Goal: Information Seeking & Learning: Learn about a topic

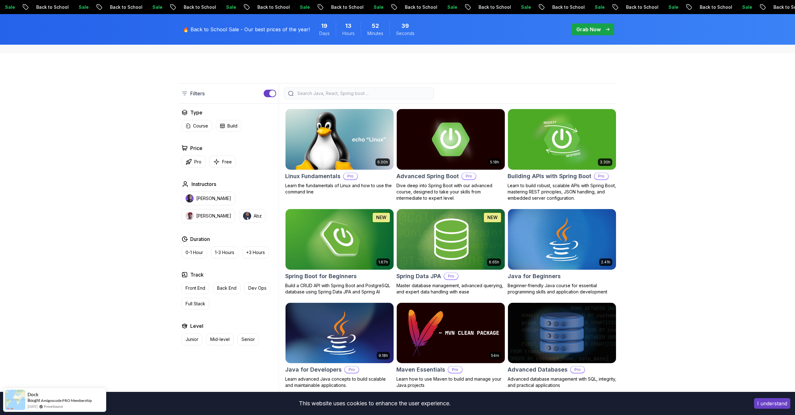
scroll to position [132, 0]
click at [298, 93] on input "search" at bounding box center [363, 94] width 134 height 6
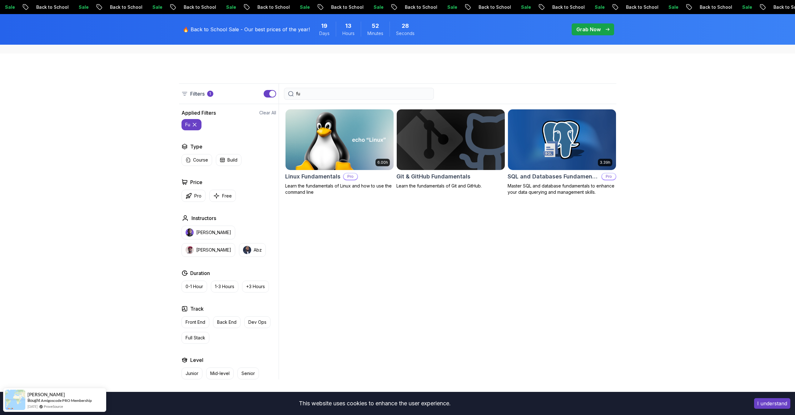
type input "f"
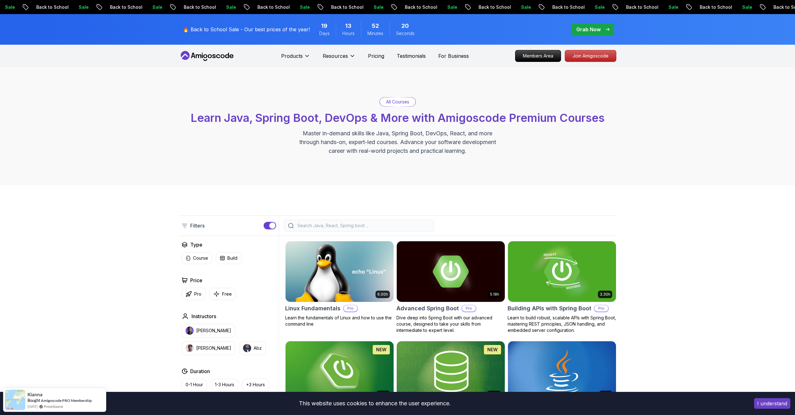
click at [403, 102] on p "All Courses" at bounding box center [397, 102] width 23 height 6
drag, startPoint x: 401, startPoint y: 116, endPoint x: 391, endPoint y: 113, distance: 10.0
click at [401, 116] on span "Learn Java, Spring Boot, DevOps & More with Amigoscode Premium Courses" at bounding box center [398, 118] width 414 height 14
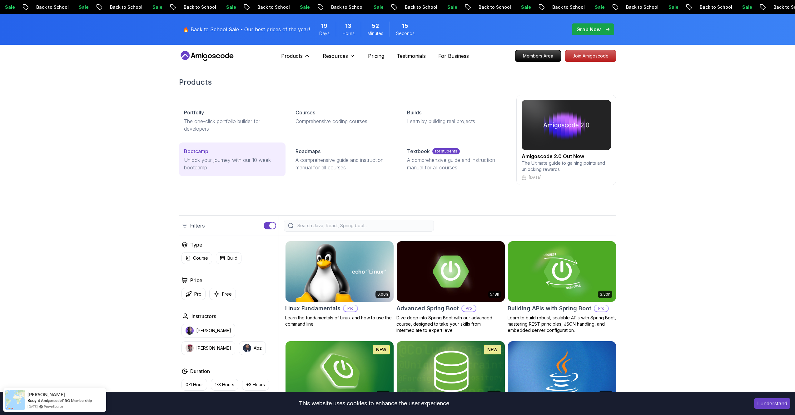
click at [211, 159] on p "Unlock your journey with our 10 week bootcamp" at bounding box center [232, 163] width 97 height 15
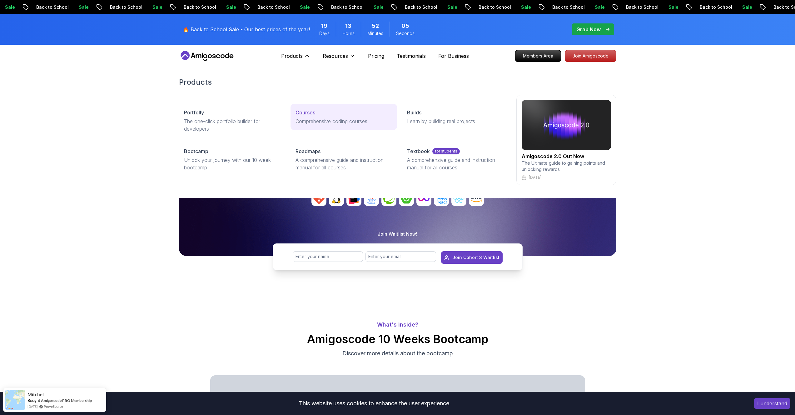
click at [319, 114] on div "Courses" at bounding box center [343, 112] width 97 height 7
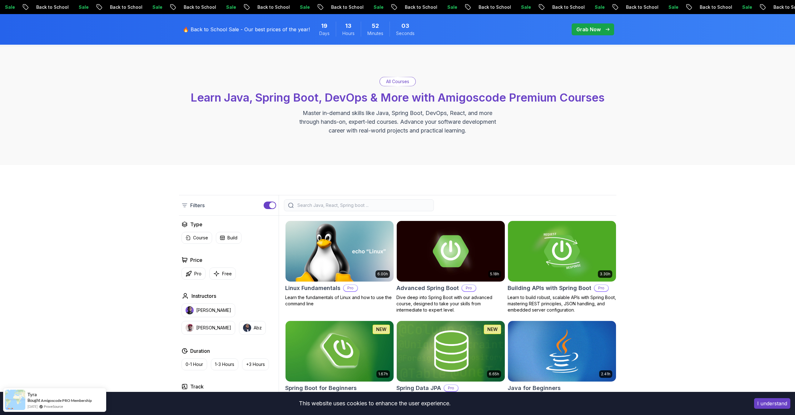
scroll to position [100, 0]
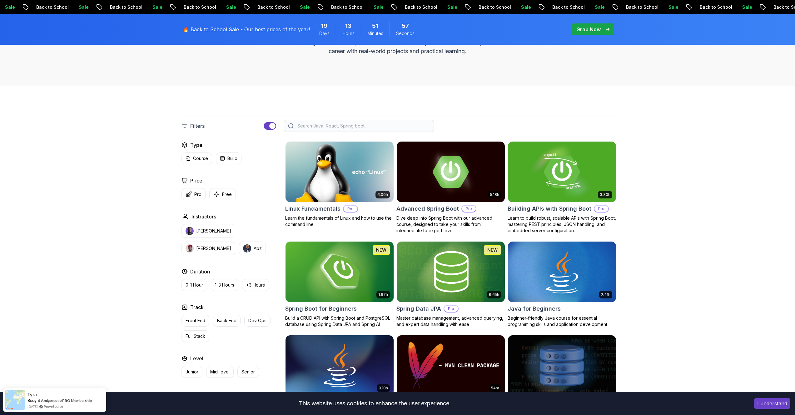
click at [324, 120] on div "Filters" at bounding box center [397, 126] width 437 height 21
click at [325, 122] on div at bounding box center [359, 126] width 150 height 12
click at [327, 124] on input "search" at bounding box center [363, 126] width 134 height 6
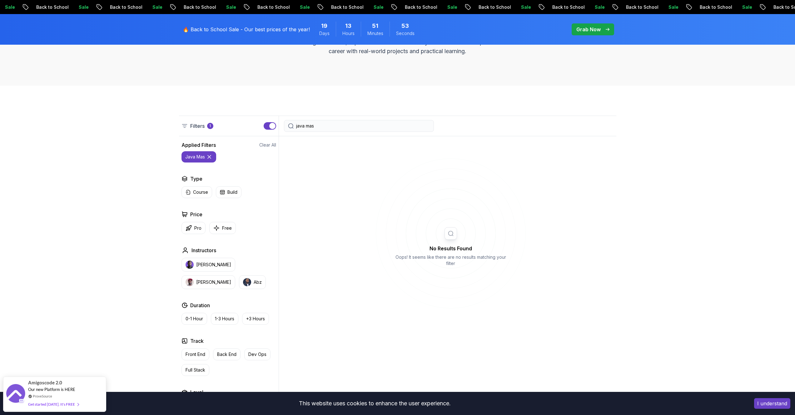
type input "java"
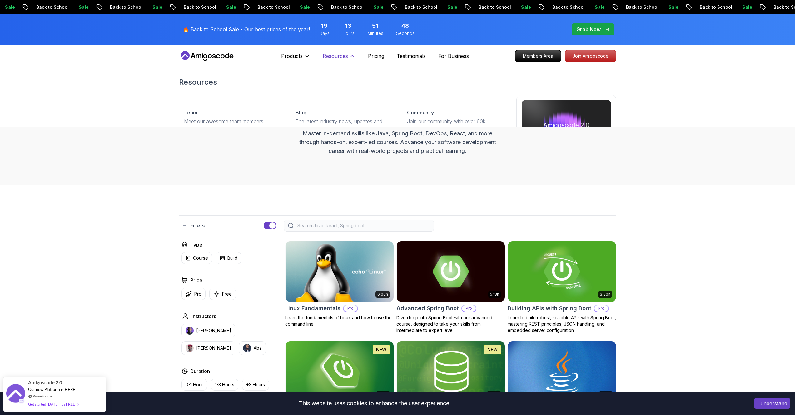
click at [350, 59] on button "Resources" at bounding box center [339, 58] width 33 height 12
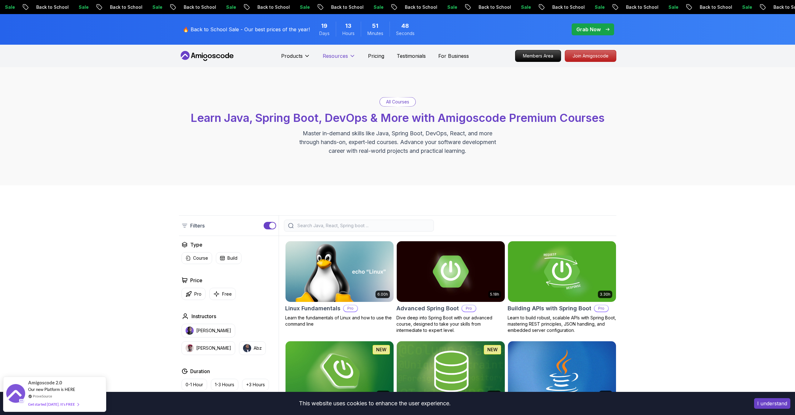
click at [350, 59] on button "Resources" at bounding box center [339, 58] width 33 height 12
click at [380, 57] on p "Pricing" at bounding box center [376, 55] width 16 height 7
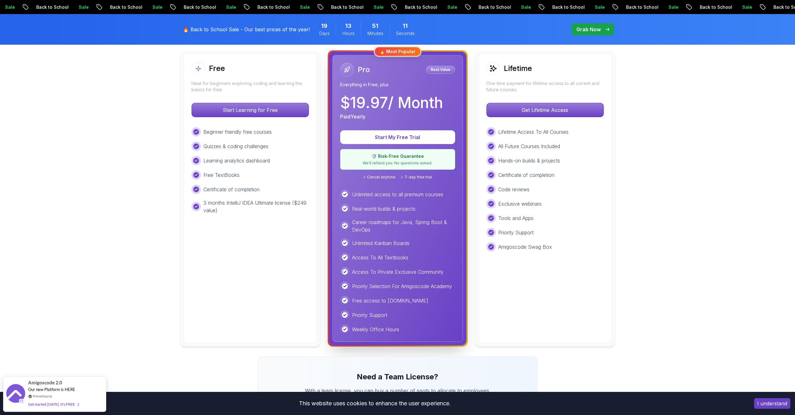
scroll to position [53, 0]
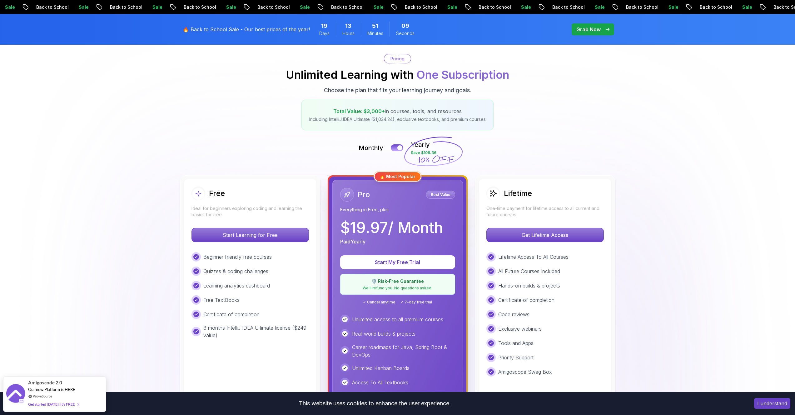
click at [533, 218] on div "Lifetime One-time payment for lifetime access to all current and future courses…" at bounding box center [544, 323] width 133 height 289
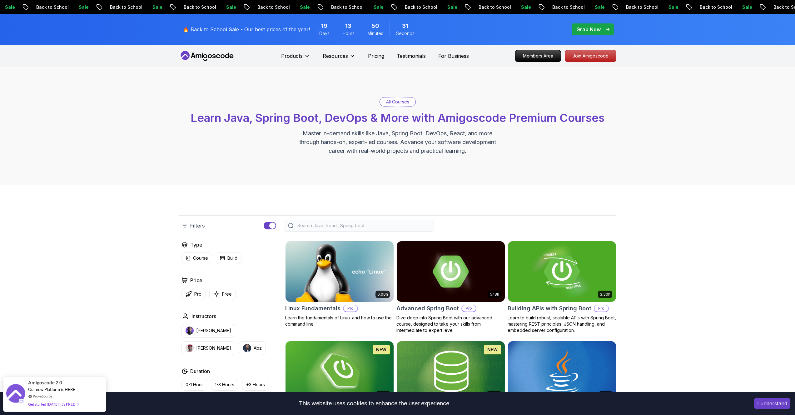
drag, startPoint x: 490, startPoint y: 238, endPoint x: 111, endPoint y: 0, distance: 446.7
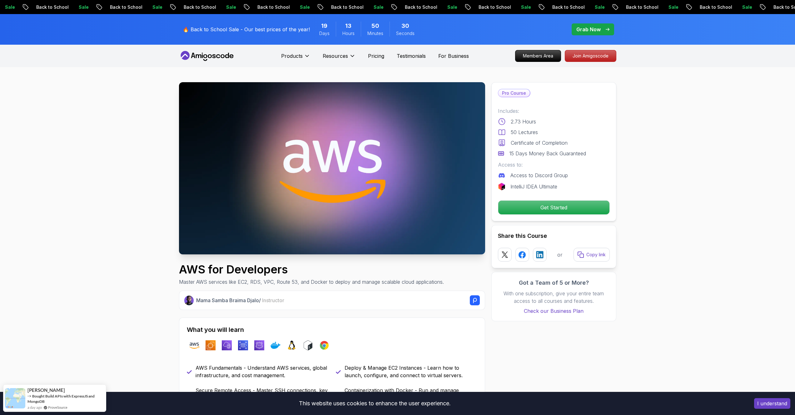
click at [226, 61] on nav "Products Resources Pricing Testimonials For Business Members Area Join Amigosco…" at bounding box center [397, 56] width 437 height 22
